Goal: Task Accomplishment & Management: Manage account settings

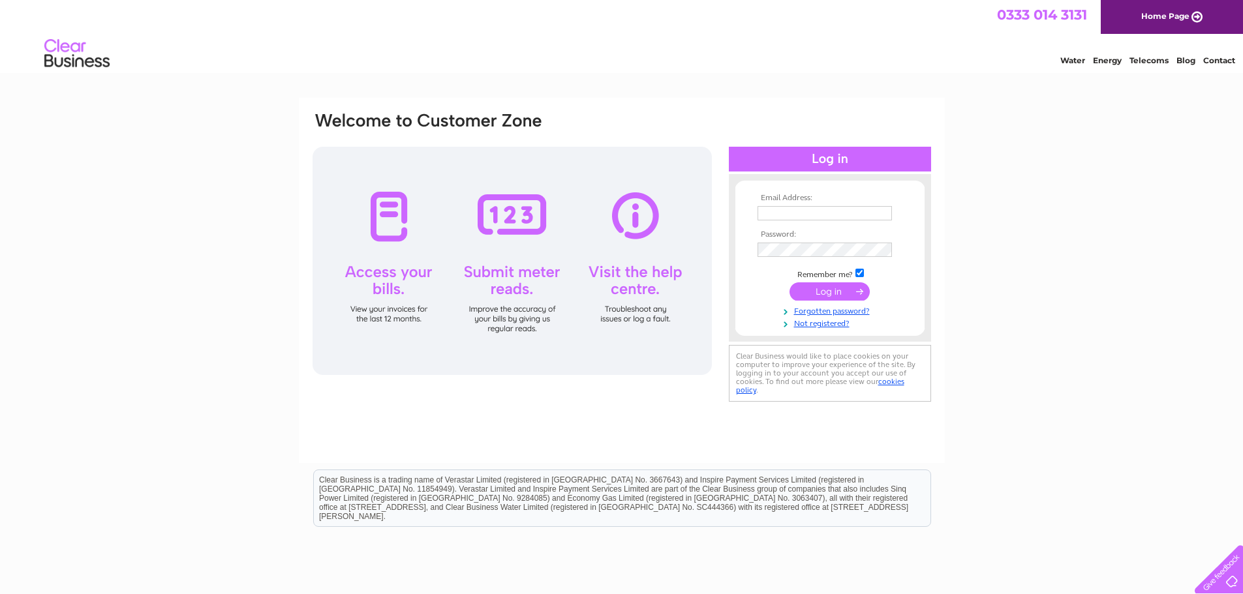
type input "[PERSON_NAME][EMAIL_ADDRESS][DOMAIN_NAME]"
click at [841, 294] on input "submit" at bounding box center [829, 291] width 80 height 18
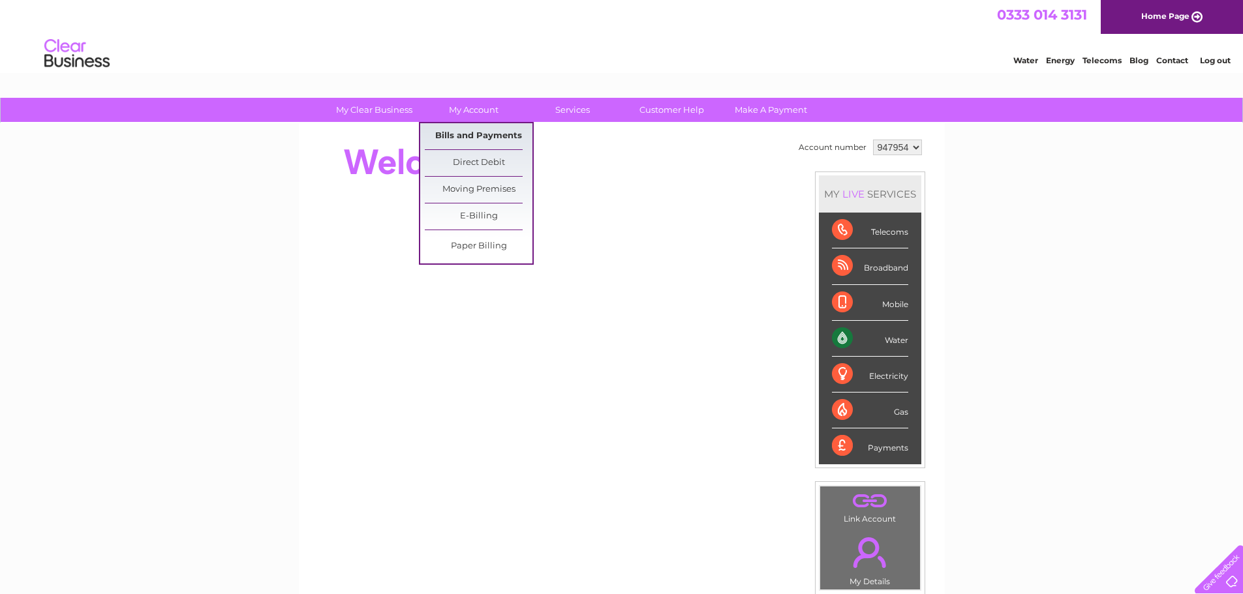
click at [474, 131] on link "Bills and Payments" at bounding box center [479, 136] width 108 height 26
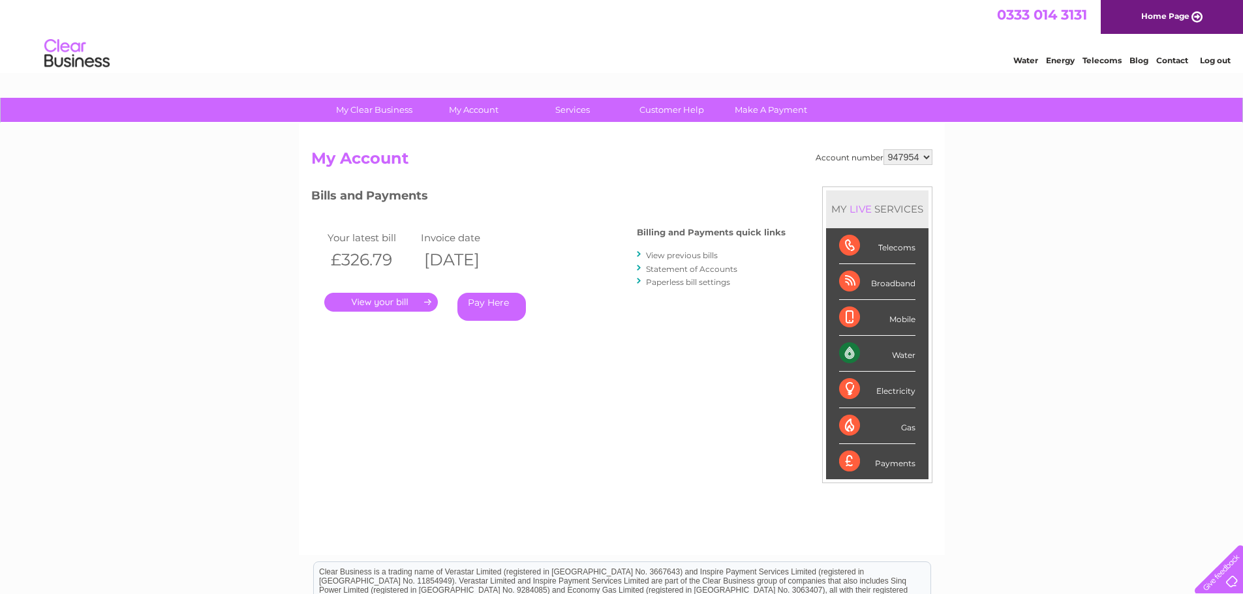
click at [385, 301] on link "." at bounding box center [380, 302] width 113 height 19
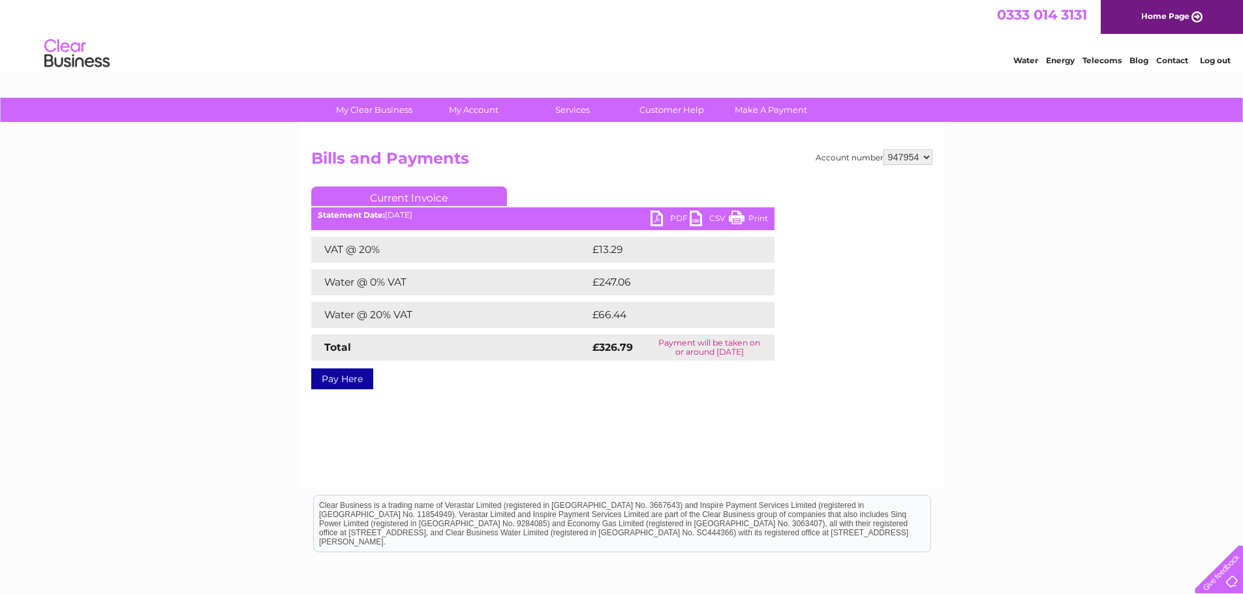
click at [749, 219] on link "Print" at bounding box center [748, 220] width 39 height 19
click at [661, 217] on link "PDF" at bounding box center [669, 220] width 39 height 19
